Goal: Information Seeking & Learning: Learn about a topic

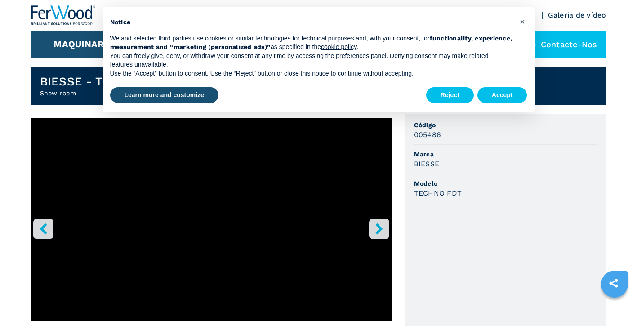
scroll to position [238, 0]
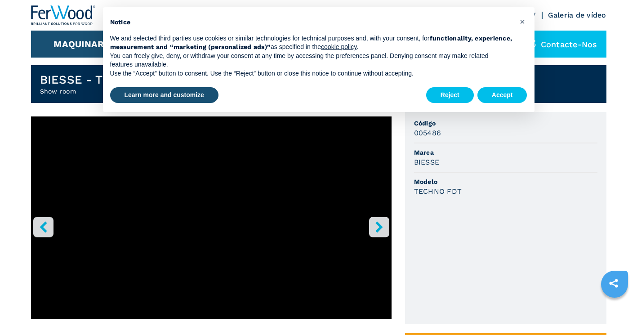
click at [382, 230] on icon "right-button" at bounding box center [378, 226] width 11 height 11
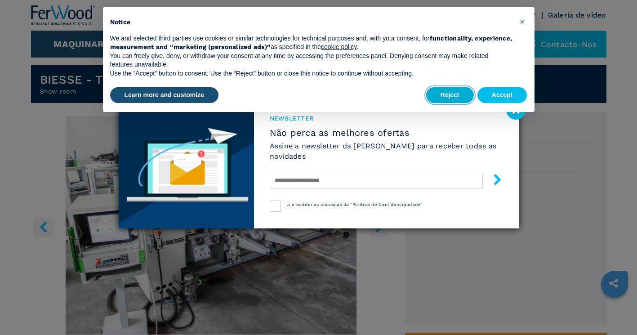
click at [453, 94] on button "Reject" at bounding box center [450, 95] width 48 height 16
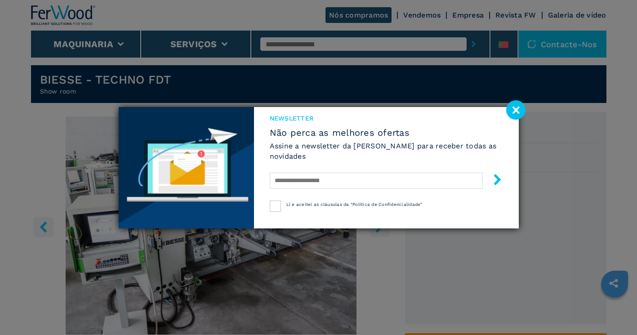
click at [508, 107] on image at bounding box center [515, 109] width 19 height 19
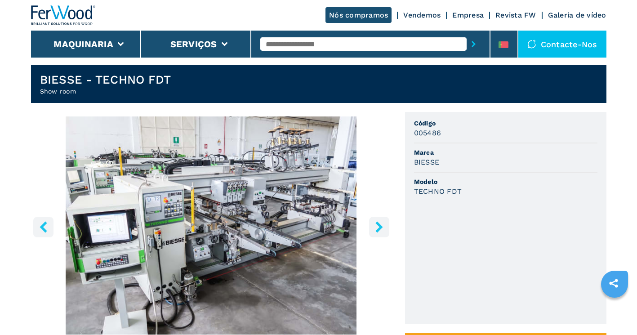
click at [376, 231] on icon "right-button" at bounding box center [378, 226] width 11 height 11
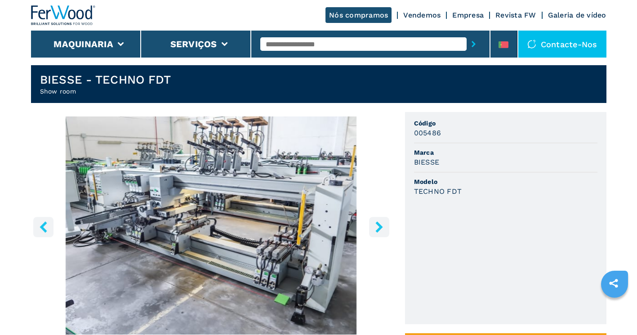
click at [376, 231] on icon "right-button" at bounding box center [378, 226] width 11 height 11
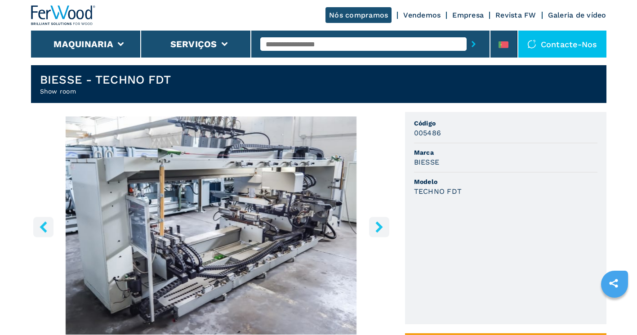
click at [376, 231] on icon "right-button" at bounding box center [378, 226] width 11 height 11
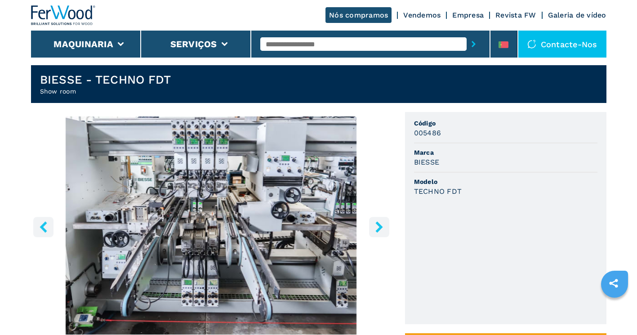
click at [376, 231] on icon "right-button" at bounding box center [378, 226] width 11 height 11
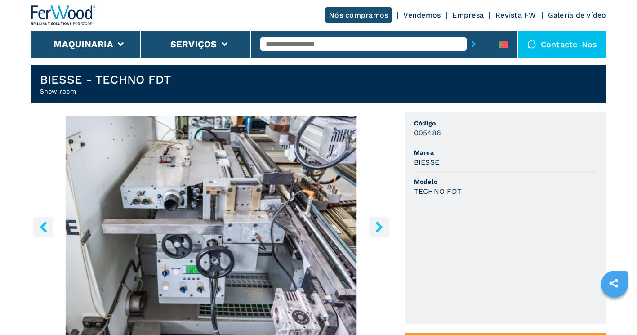
click at [376, 231] on icon "right-button" at bounding box center [378, 226] width 11 height 11
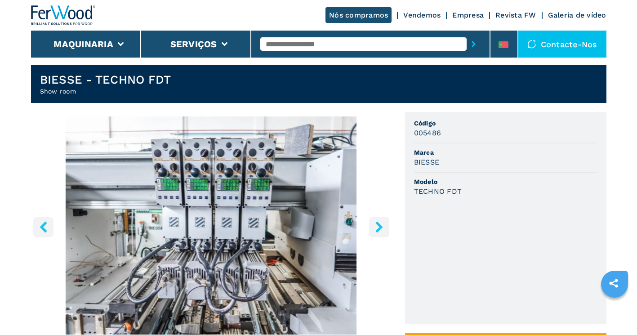
click at [376, 231] on icon "right-button" at bounding box center [378, 226] width 11 height 11
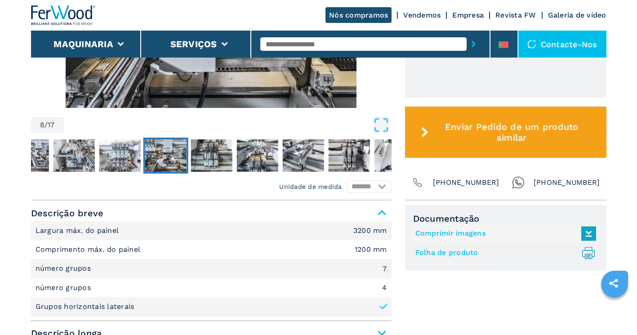
scroll to position [317, 0]
